Goal: Task Accomplishment & Management: Manage account settings

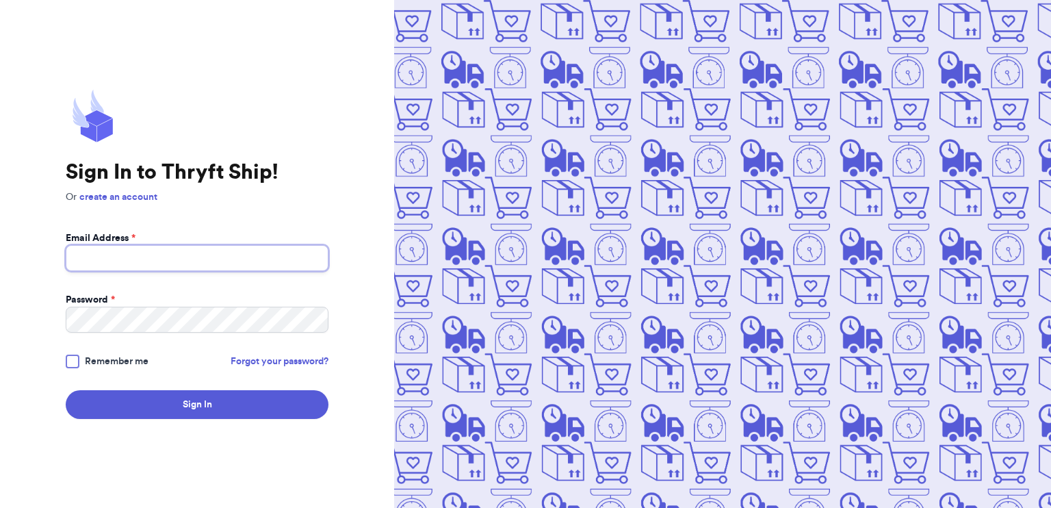
click at [231, 264] on input "Email Address *" at bounding box center [197, 258] width 263 height 26
type input "[EMAIL_ADDRESS][DOMAIN_NAME]"
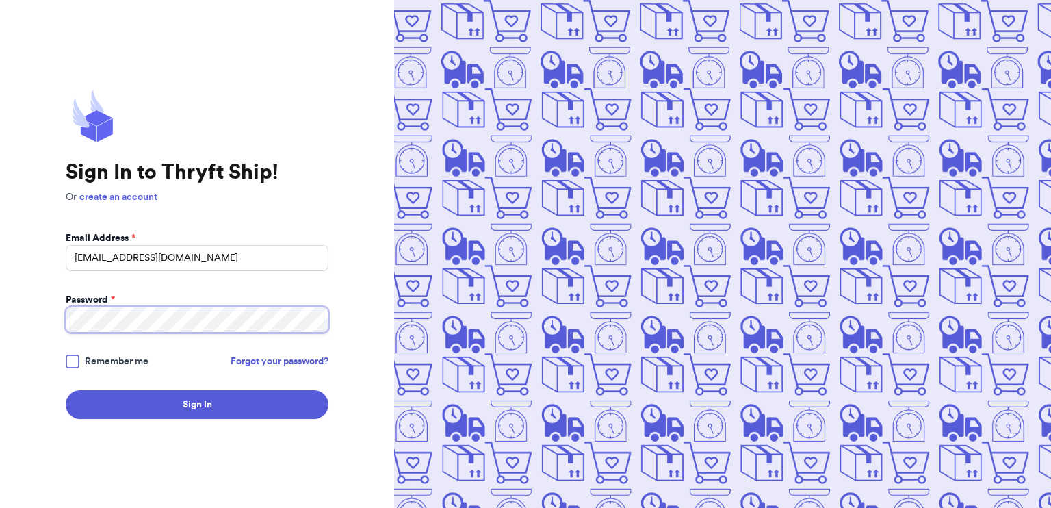
click at [66, 390] on button "Sign In" at bounding box center [197, 404] width 263 height 29
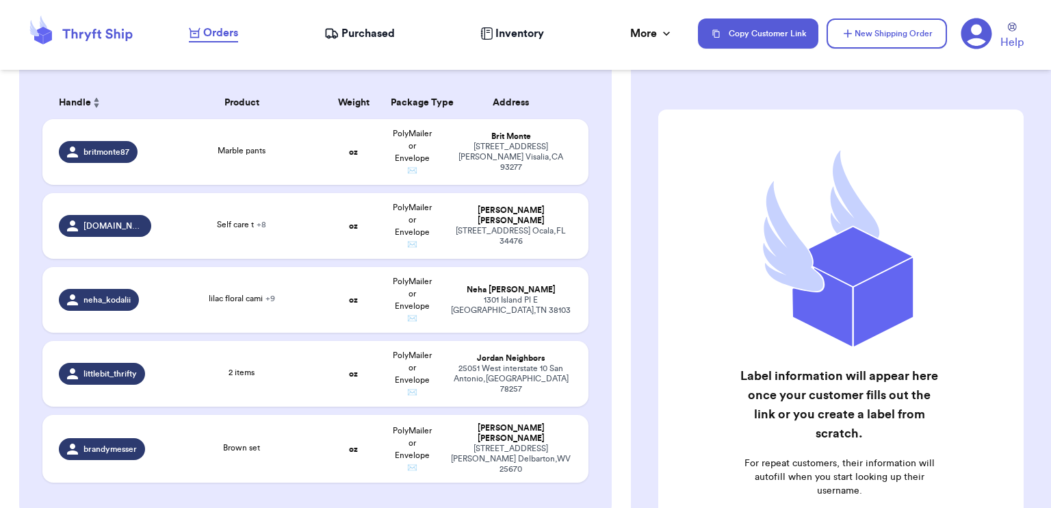
click at [984, 42] on icon at bounding box center [976, 33] width 31 height 31
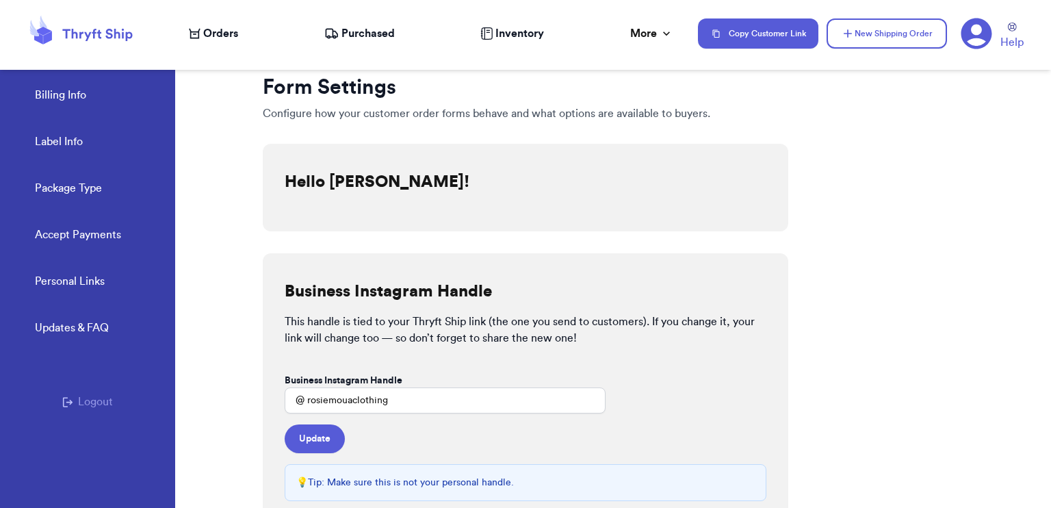
click at [99, 403] on button "Logout" at bounding box center [87, 402] width 51 height 16
